Goal: Task Accomplishment & Management: Use online tool/utility

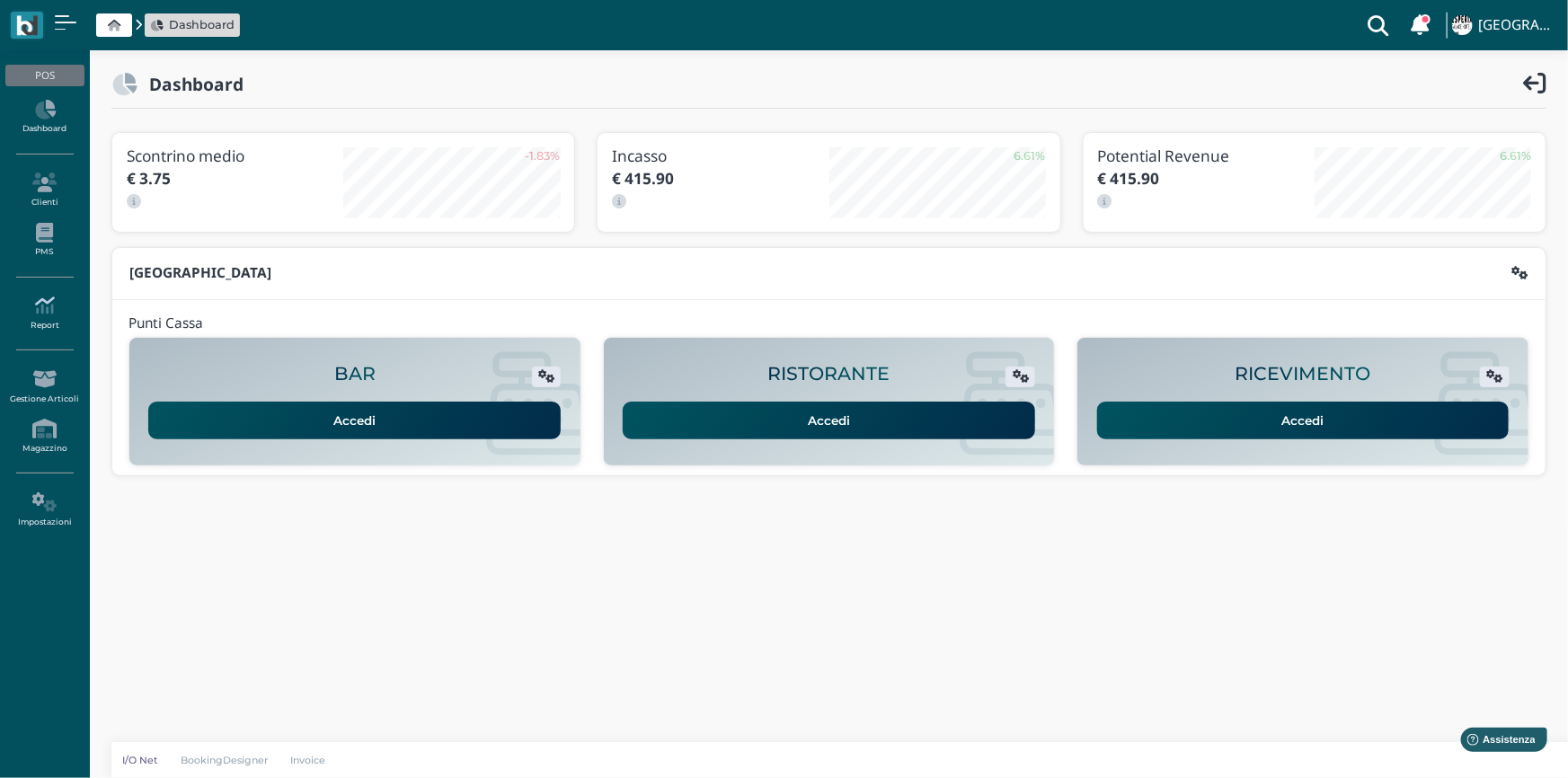
click at [45, 310] on icon at bounding box center [44, 305] width 78 height 20
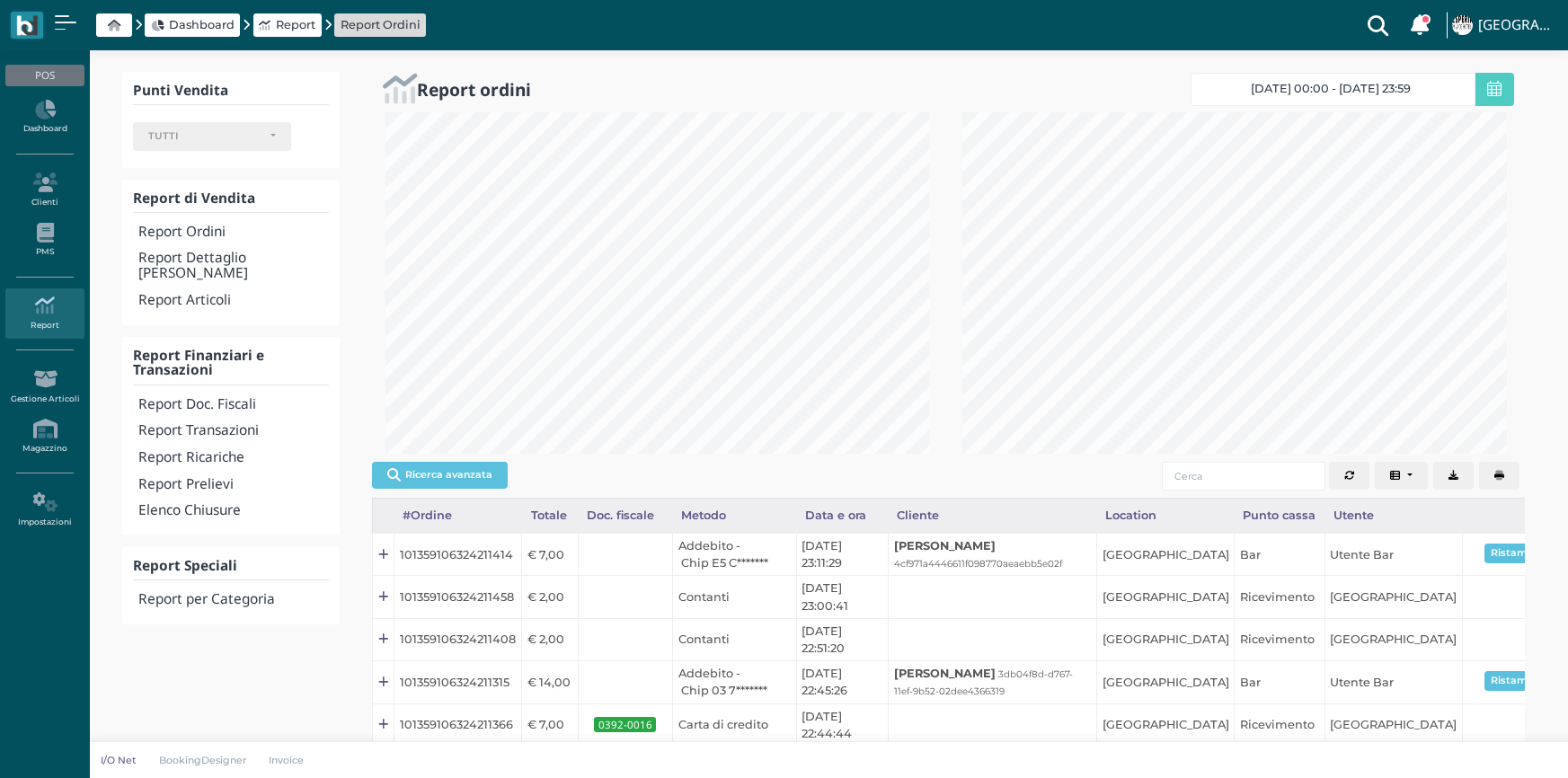
select select
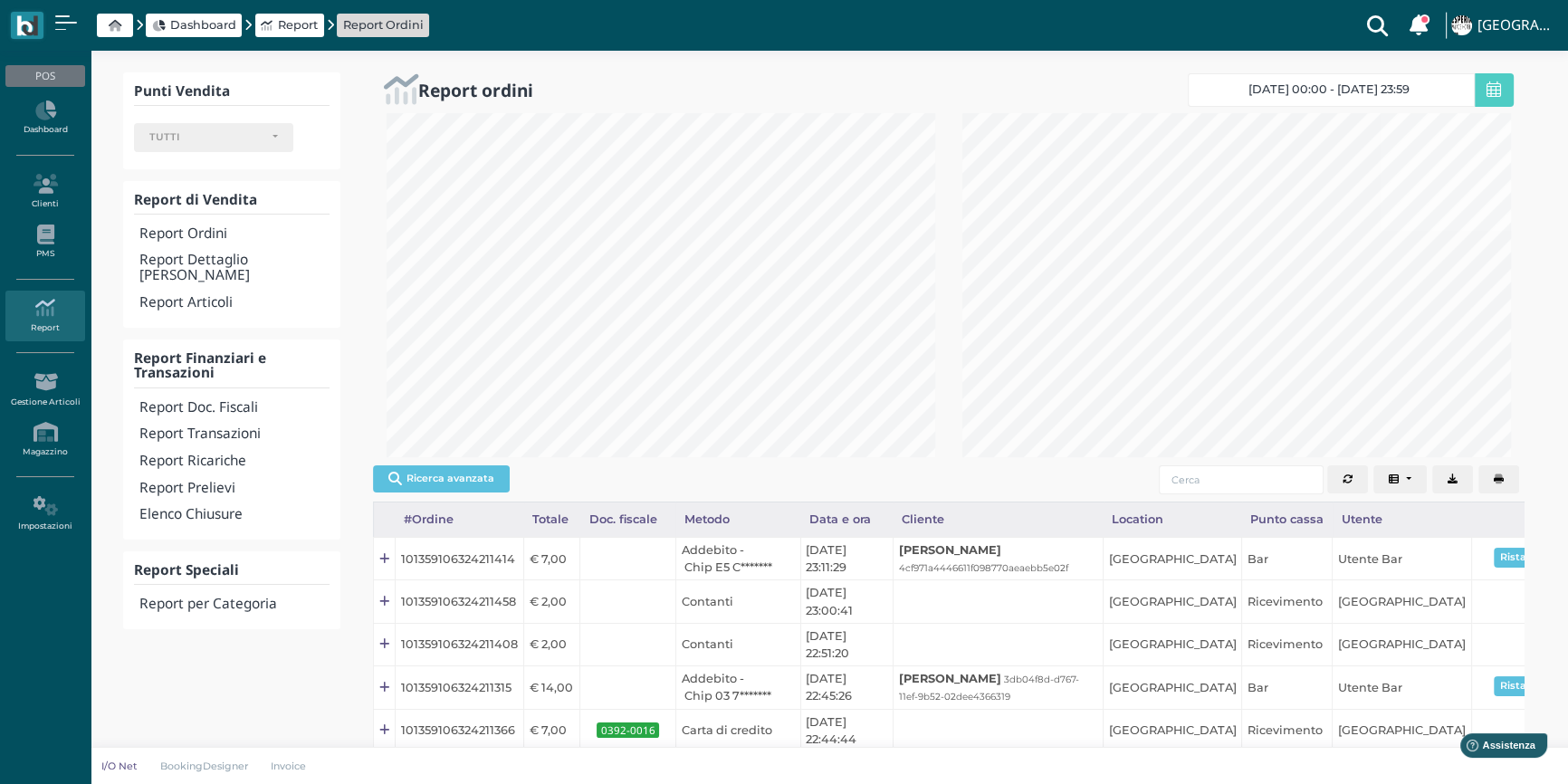
click at [230, 426] on h4 "Report Transazioni" at bounding box center [234, 434] width 190 height 16
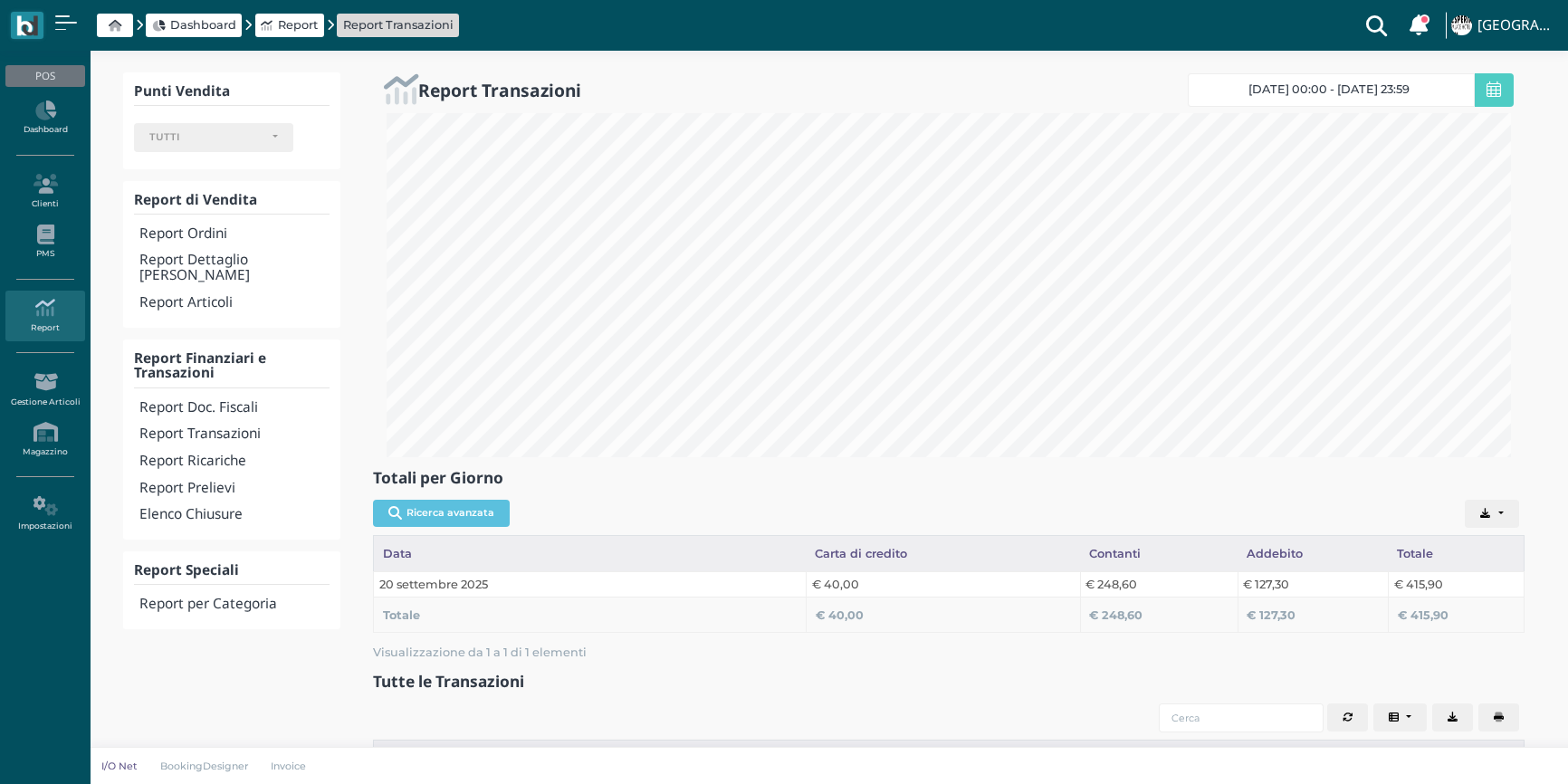
select select
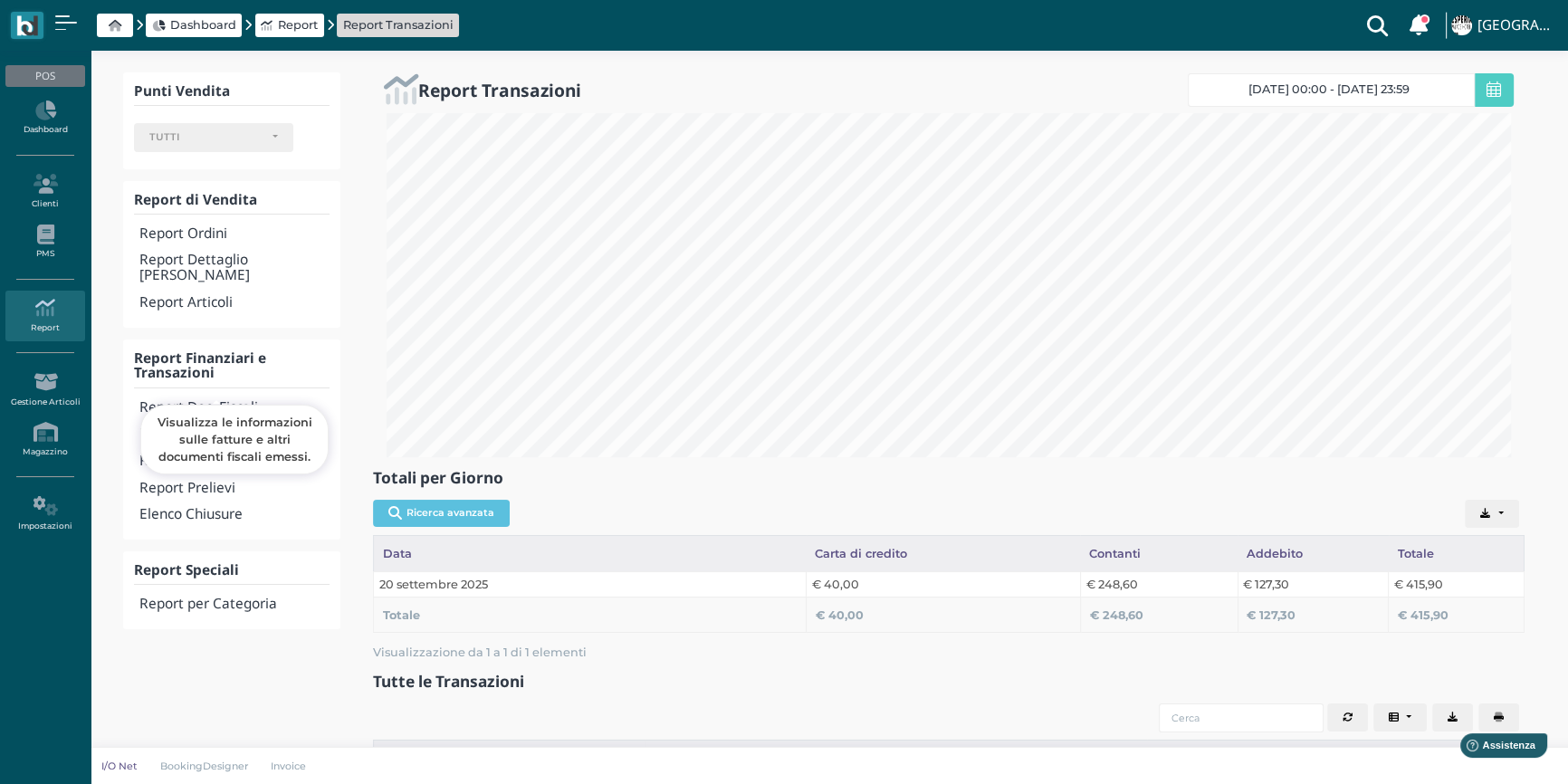
click at [225, 400] on h4 "Report Doc. Fiscali" at bounding box center [234, 408] width 190 height 16
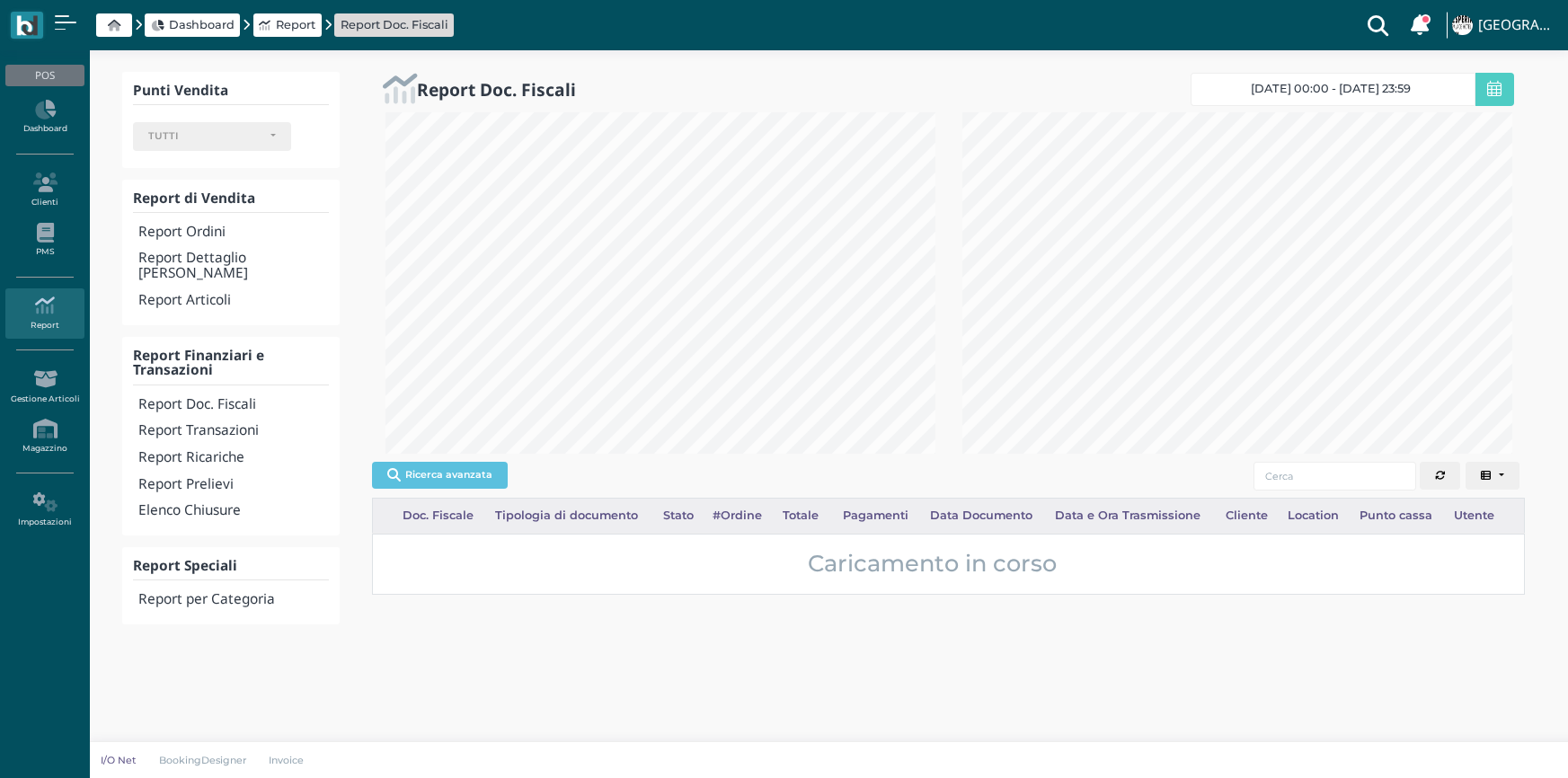
select select
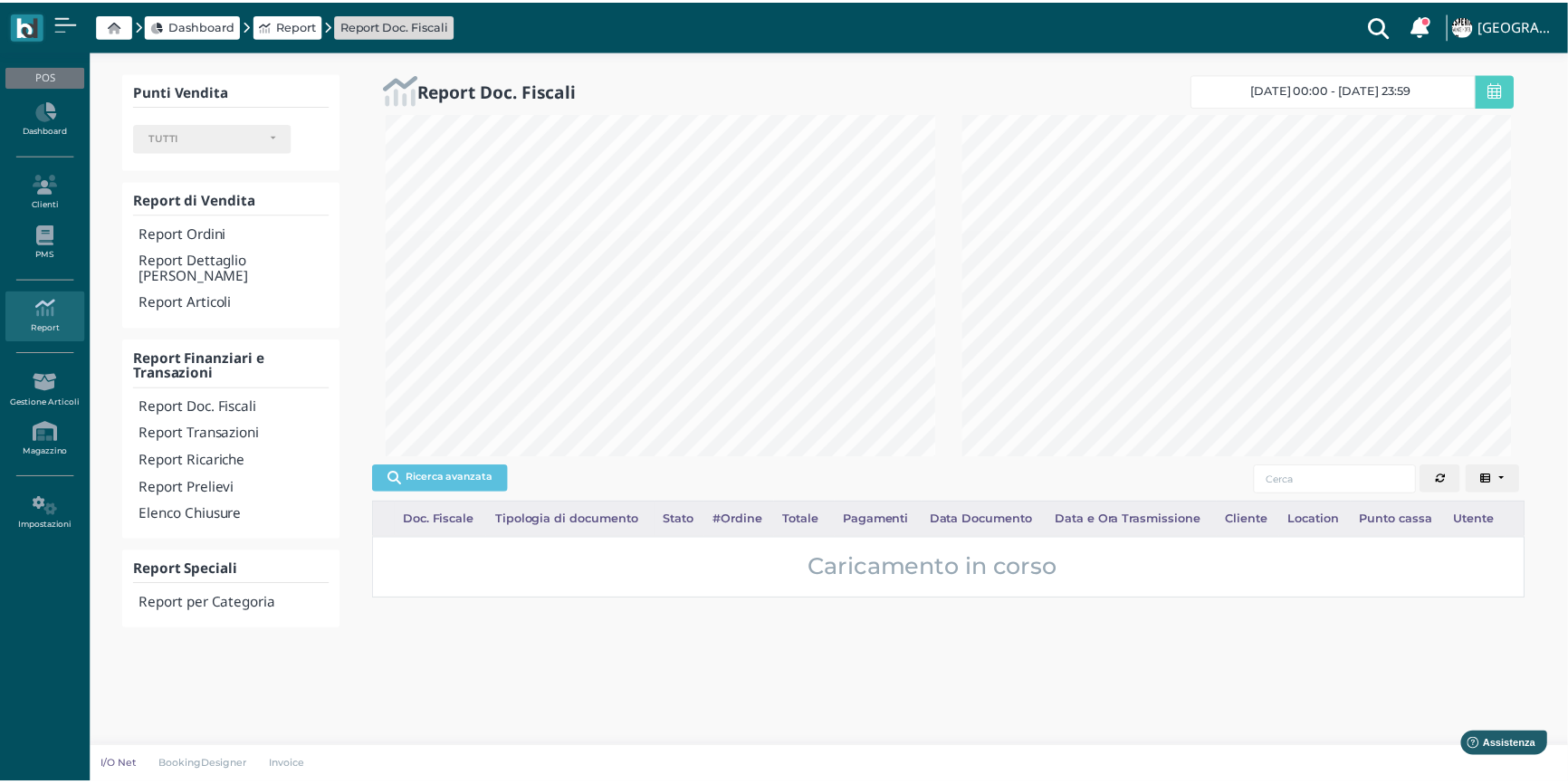
scroll to position [905162, 904930]
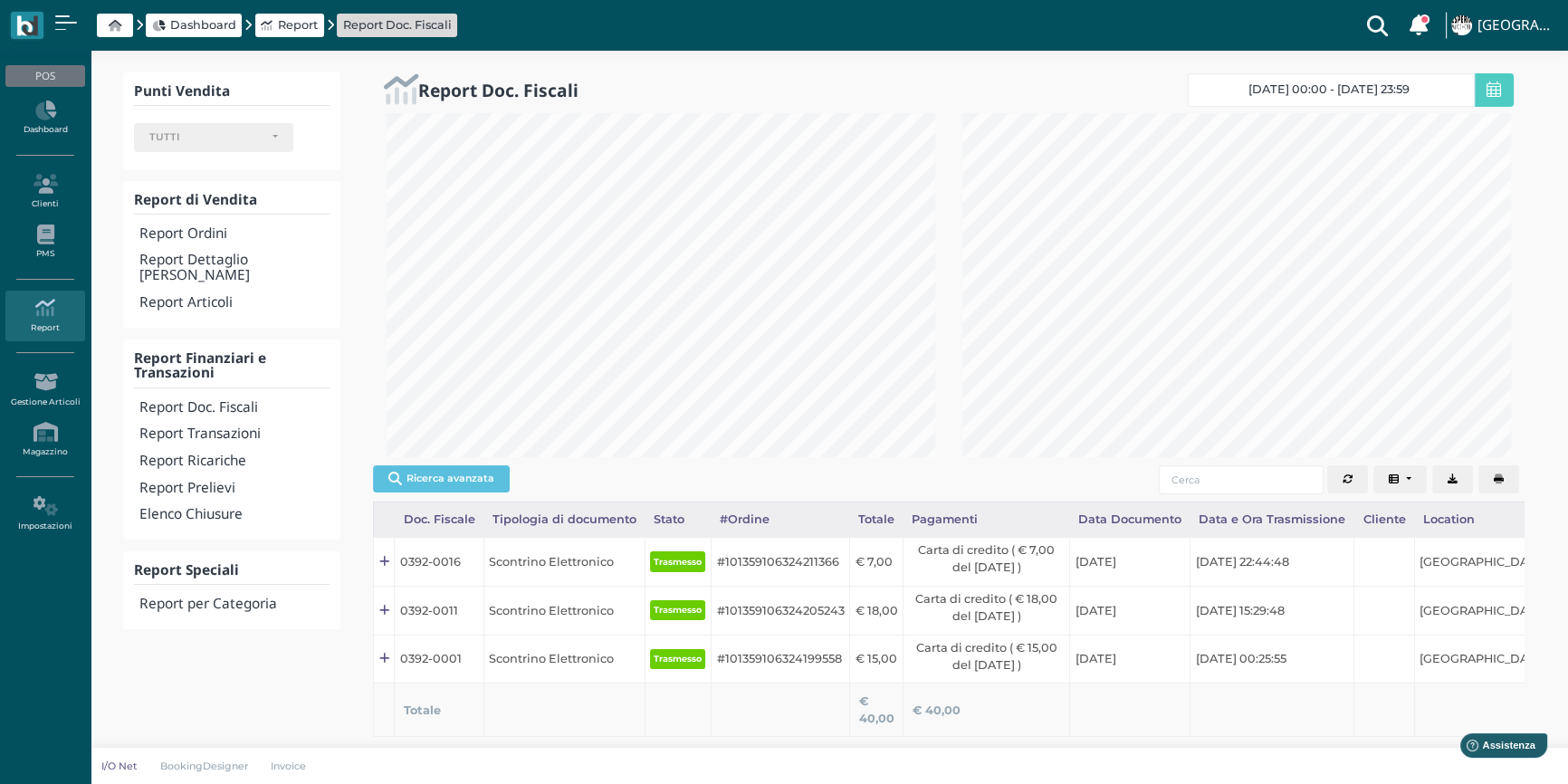
click at [1494, 481] on icon "button" at bounding box center [1499, 479] width 10 height 10
click at [1495, 469] on button "button" at bounding box center [1499, 479] width 41 height 29
click at [220, 426] on h4 "Report Transazioni" at bounding box center [234, 434] width 190 height 16
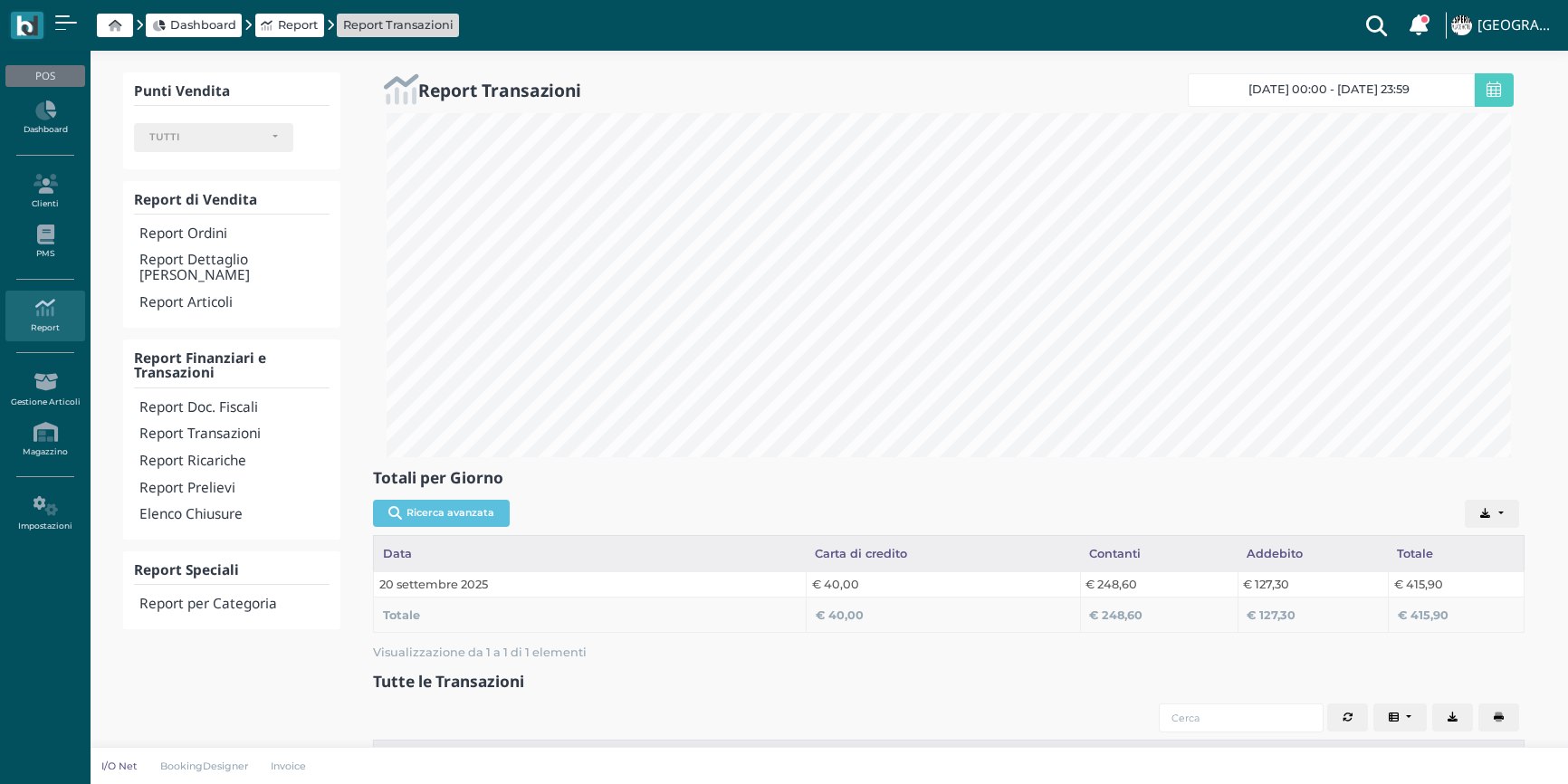
select select
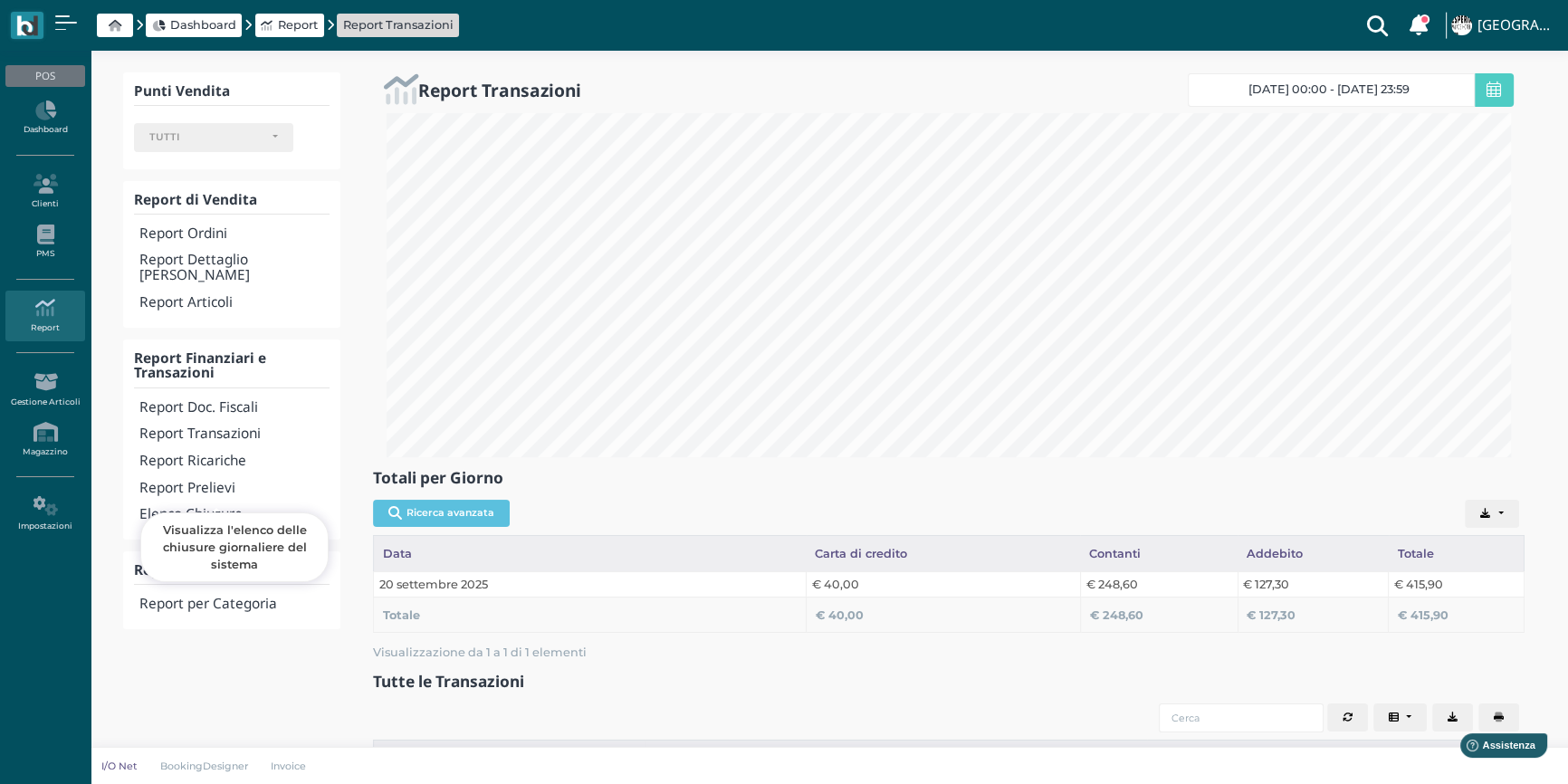
click at [185, 507] on h4 "Elenco Chiusure" at bounding box center [234, 515] width 190 height 16
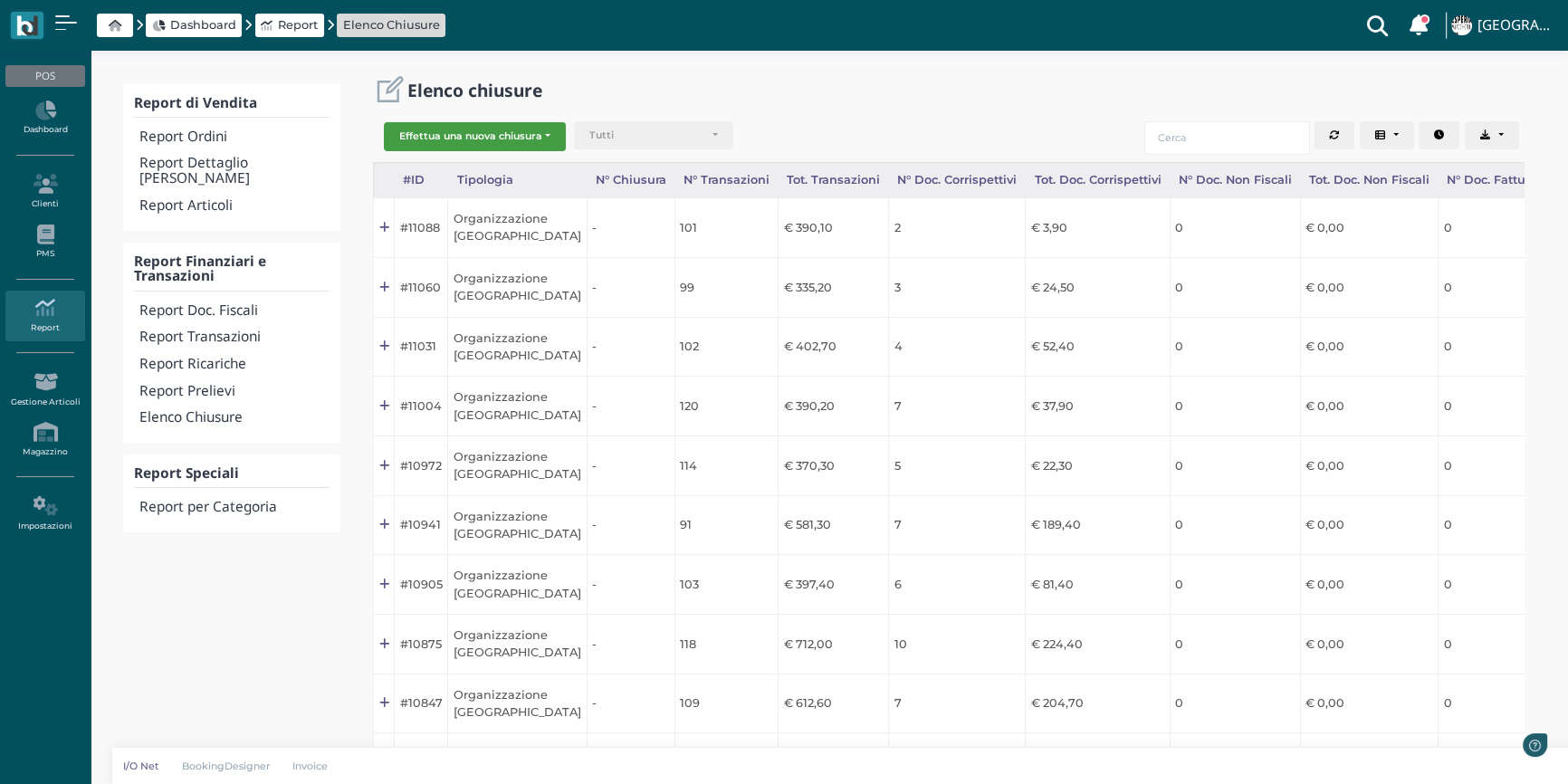
click at [490, 134] on button "Effettua una nuova chiusura" at bounding box center [475, 136] width 182 height 29
click at [447, 166] on span "Organizzazione" at bounding box center [455, 166] width 140 height 24
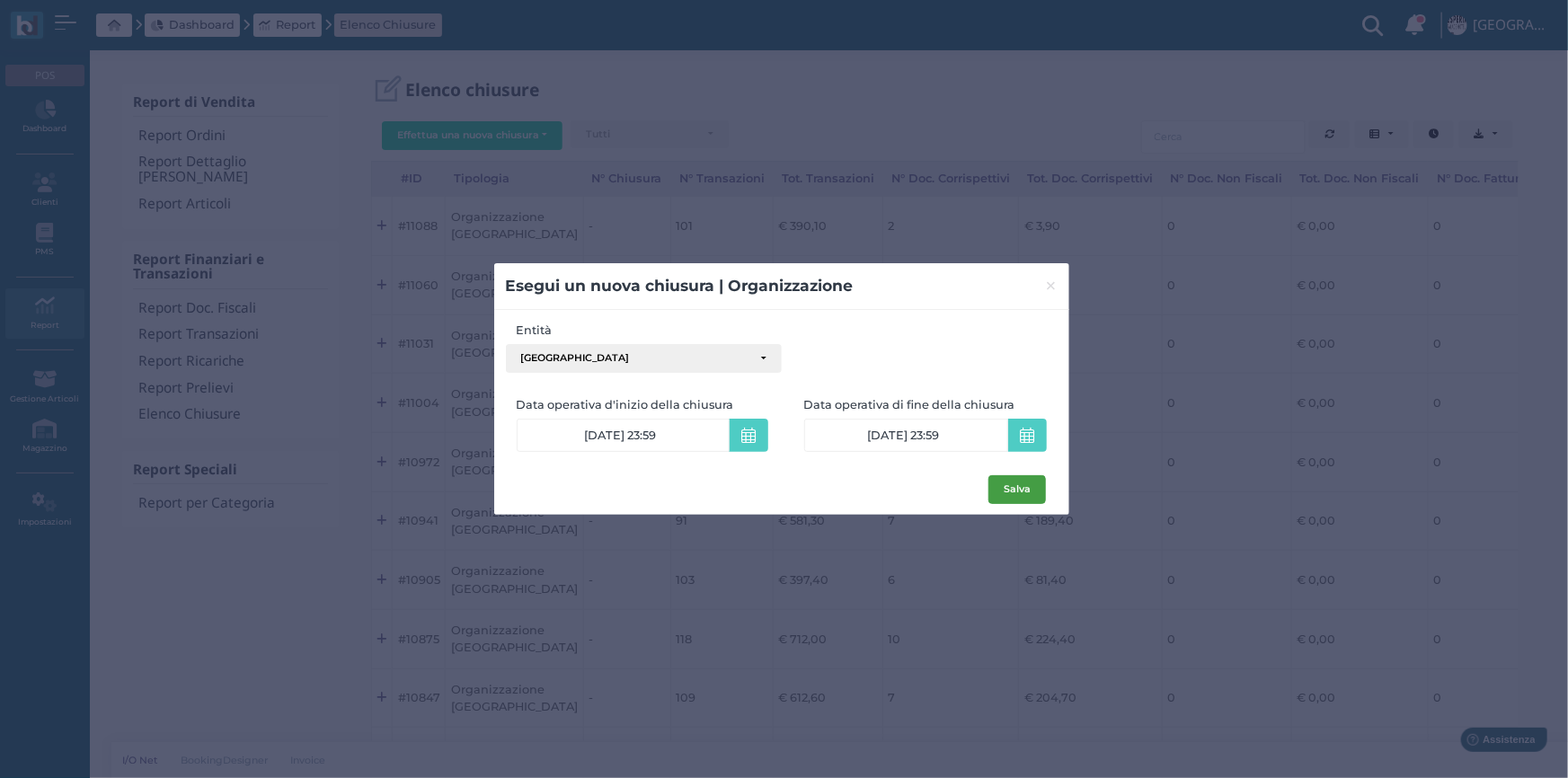
click at [1018, 488] on button "Salva" at bounding box center [1017, 490] width 58 height 28
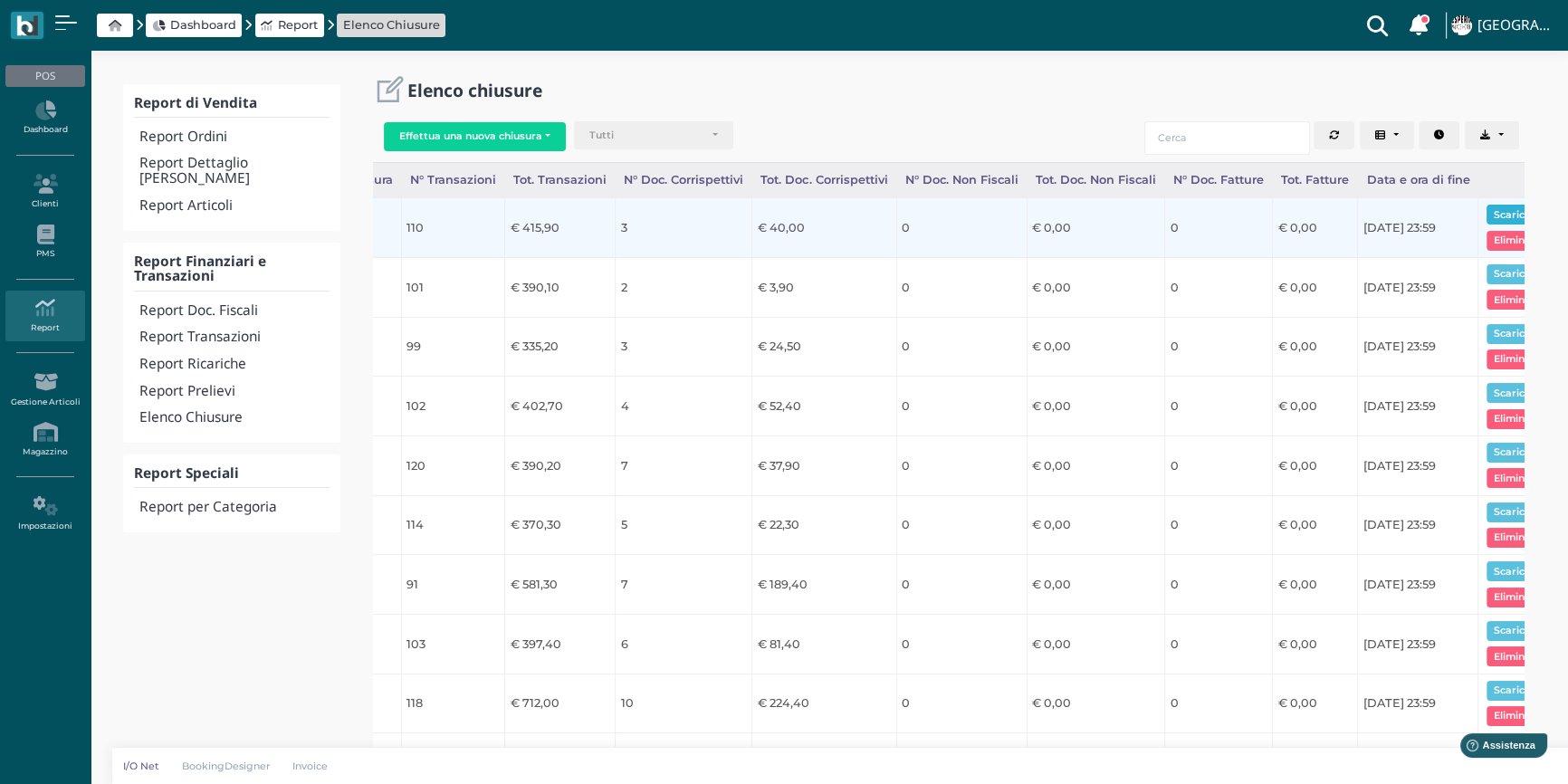
click at [1496, 207] on button "Scarica pdf" at bounding box center [1522, 215] width 70 height 20
